Goal: Task Accomplishment & Management: Use online tool/utility

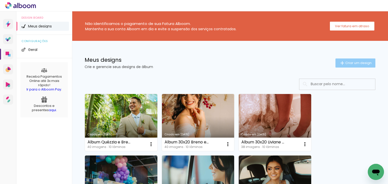
click at [354, 66] on paper-button "Criar um design" at bounding box center [355, 63] width 40 height 9
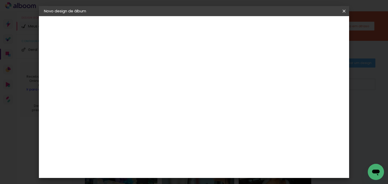
click at [127, 67] on input at bounding box center [127, 68] width 0 height 8
type input "Álbum Barbará e [PERSON_NAME]"
type paper-input "Álbum Barbará e [PERSON_NAME]"
click at [178, 30] on paper-button "Avançar" at bounding box center [166, 26] width 25 height 9
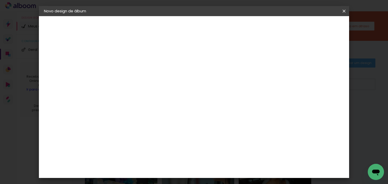
click at [221, 30] on paper-button "Avançar" at bounding box center [208, 26] width 25 height 9
click at [154, 87] on paper-input-container "Linha" at bounding box center [139, 88] width 29 height 13
click at [237, 79] on paper-item "Padrão" at bounding box center [226, 84] width 101 height 10
type input "Padrão"
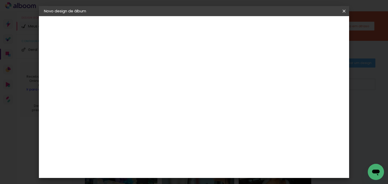
scroll to position [101, 0]
click at [209, 29] on paper-button "Avançar" at bounding box center [196, 26] width 25 height 9
click at [269, 29] on paper-button "Iniciar design" at bounding box center [252, 26] width 33 height 9
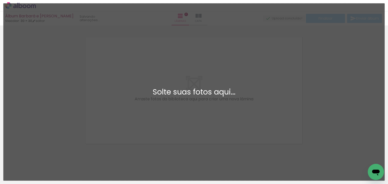
scroll to position [6, 0]
